Goal: Task Accomplishment & Management: Use online tool/utility

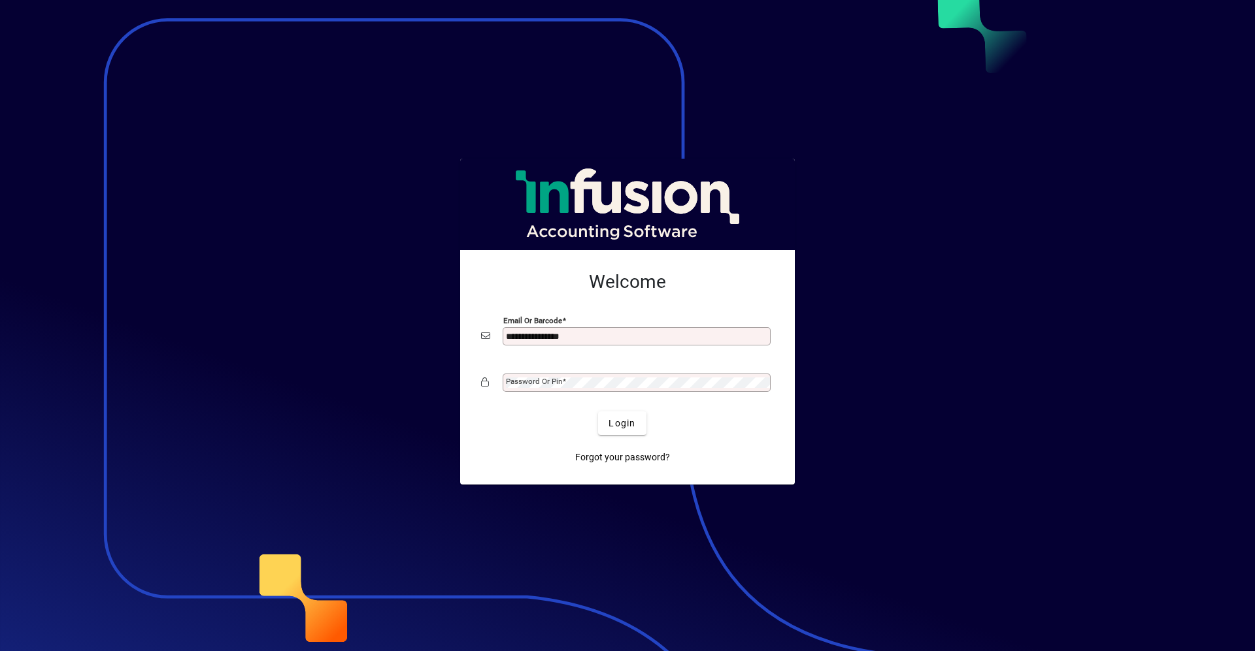
type input "**********"
click at [598, 412] on button "Login" at bounding box center [622, 424] width 48 height 24
